Goal: Information Seeking & Learning: Check status

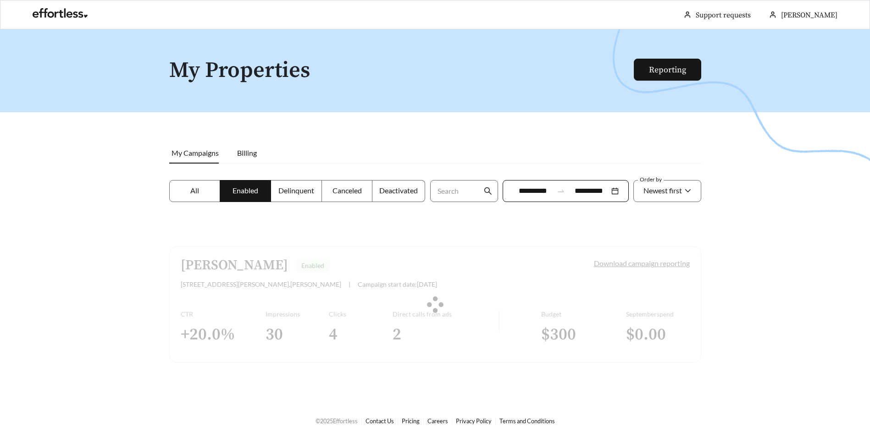
click at [210, 268] on div at bounding box center [435, 305] width 532 height 116
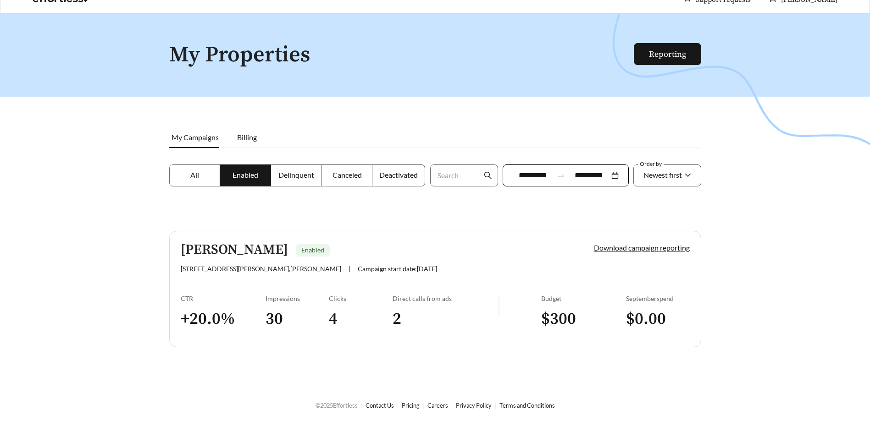
scroll to position [29, 0]
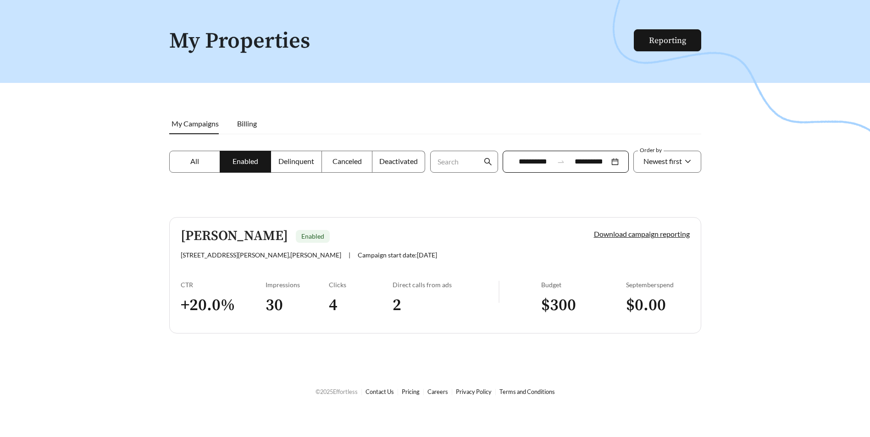
click at [195, 161] on span "All" at bounding box center [194, 161] width 9 height 9
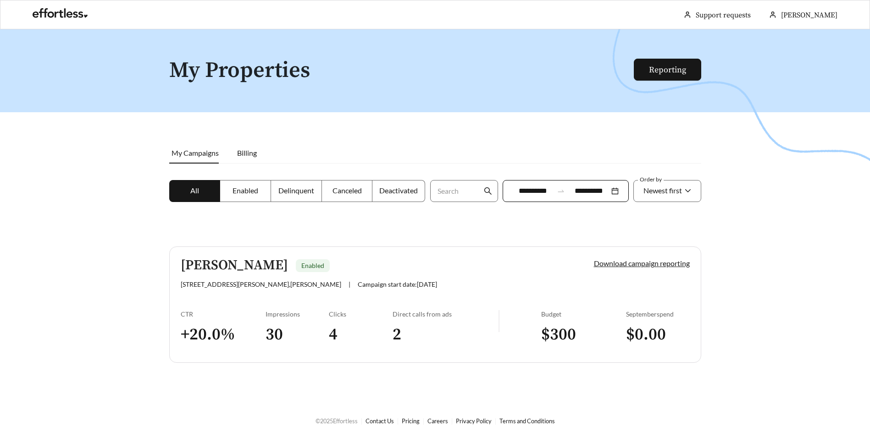
click at [123, 285] on div at bounding box center [435, 247] width 870 height 437
click at [133, 244] on div at bounding box center [435, 247] width 870 height 437
